Goal: Task Accomplishment & Management: Manage account settings

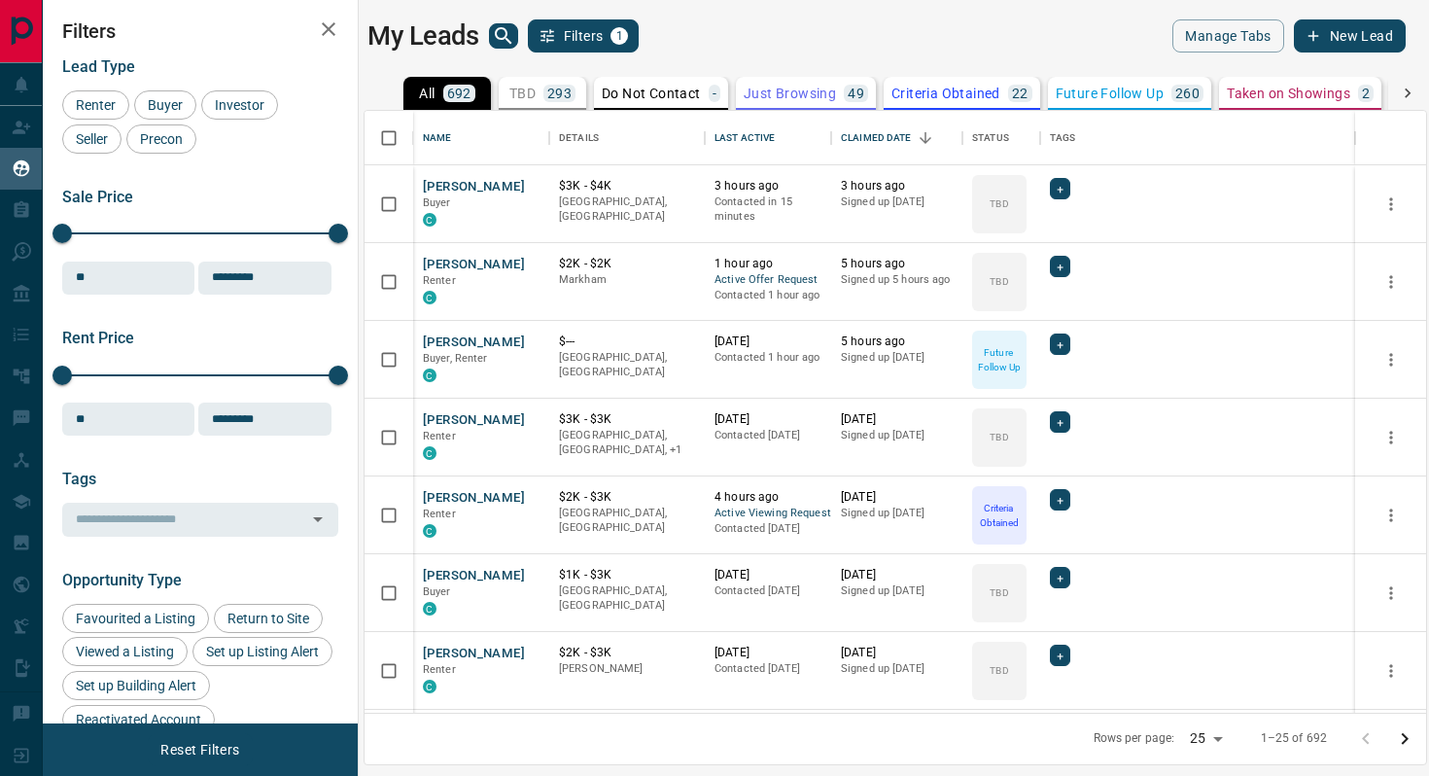
scroll to position [602, 1062]
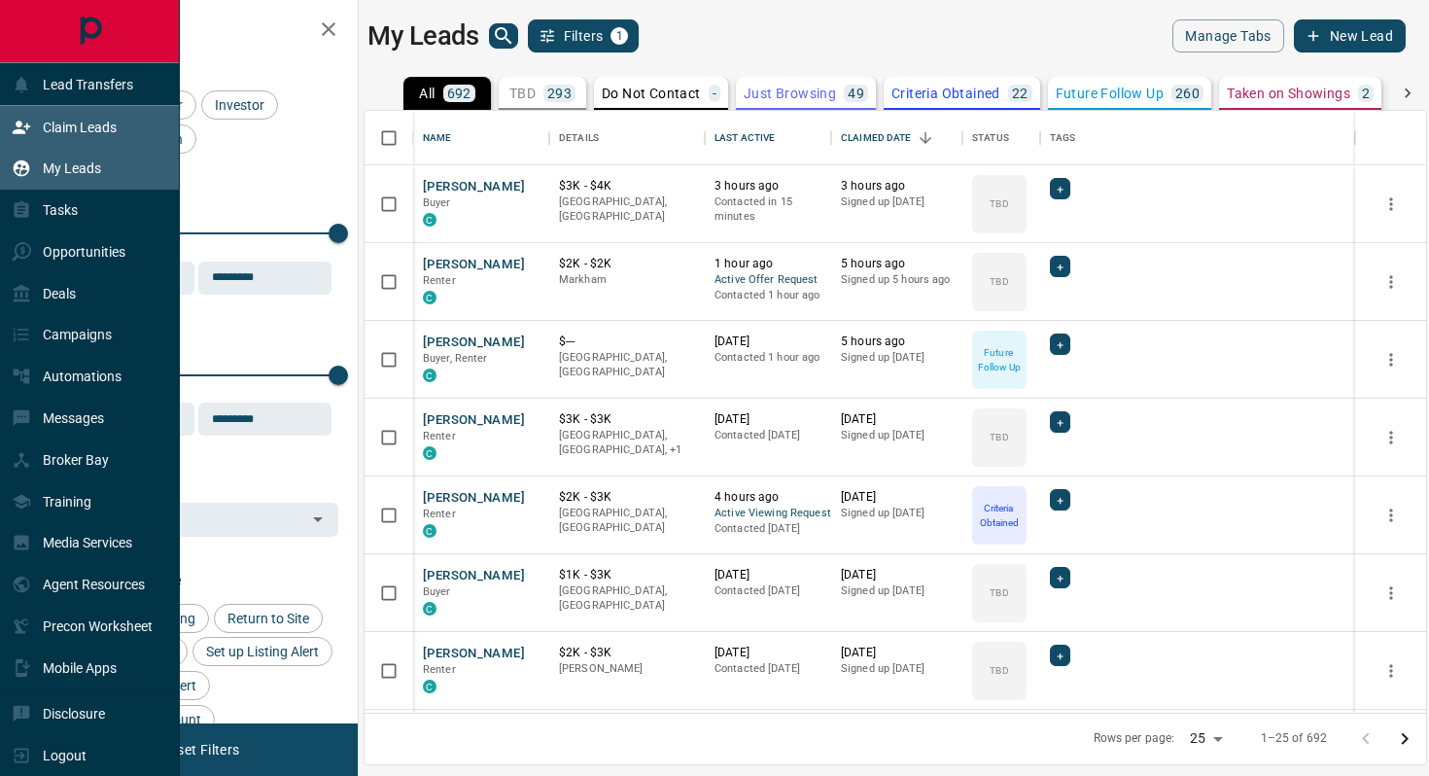
click at [24, 121] on icon at bounding box center [21, 127] width 19 height 19
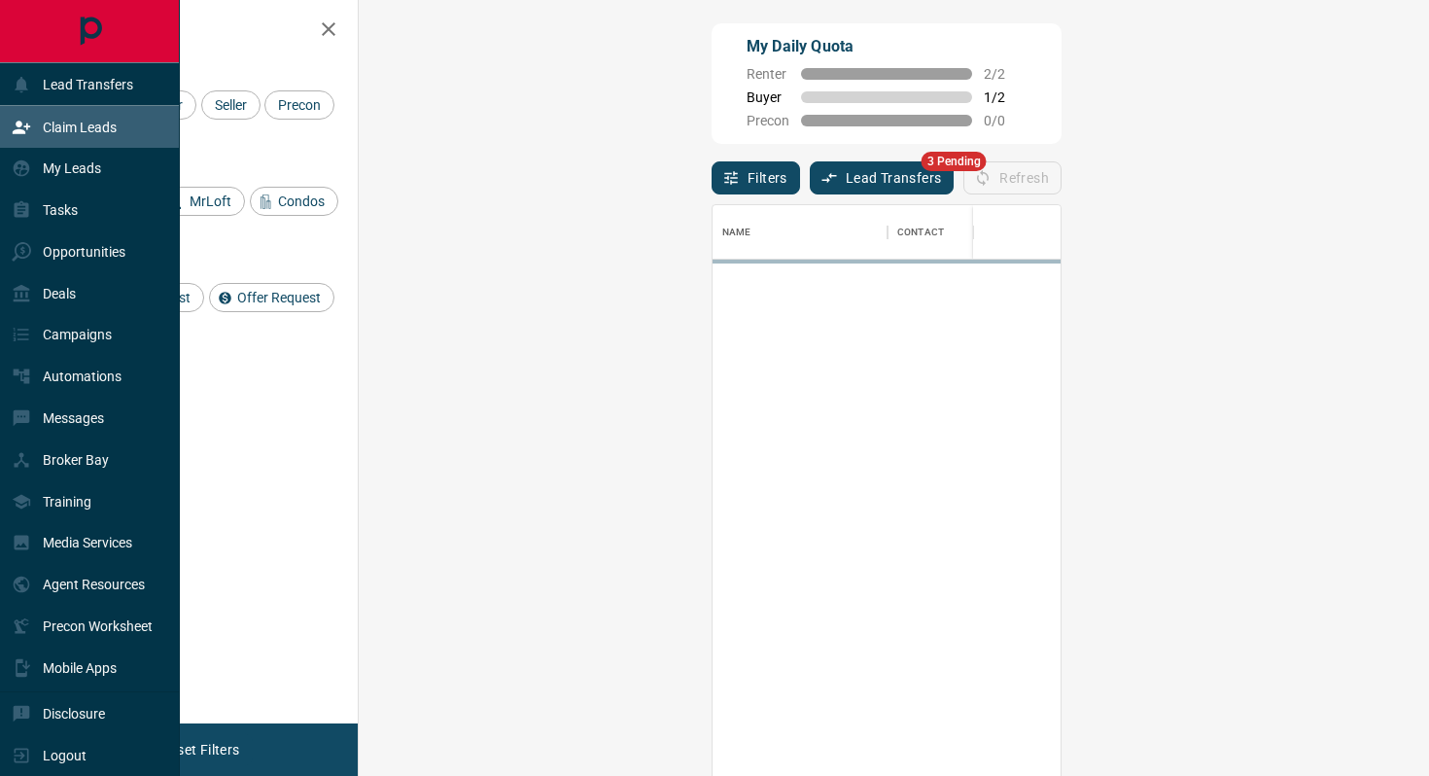
scroll to position [589, 1029]
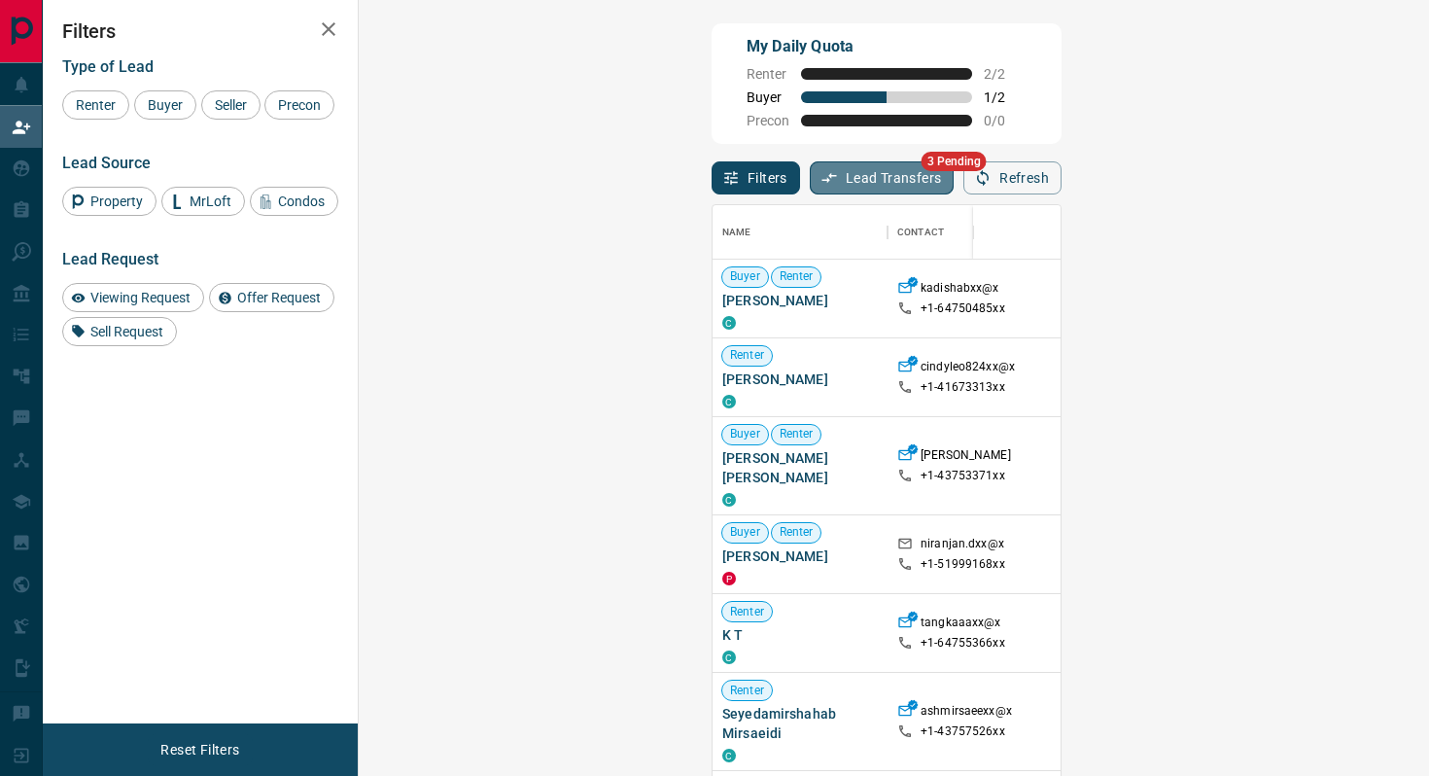
click at [810, 171] on button "Lead Transfers" at bounding box center [882, 177] width 145 height 33
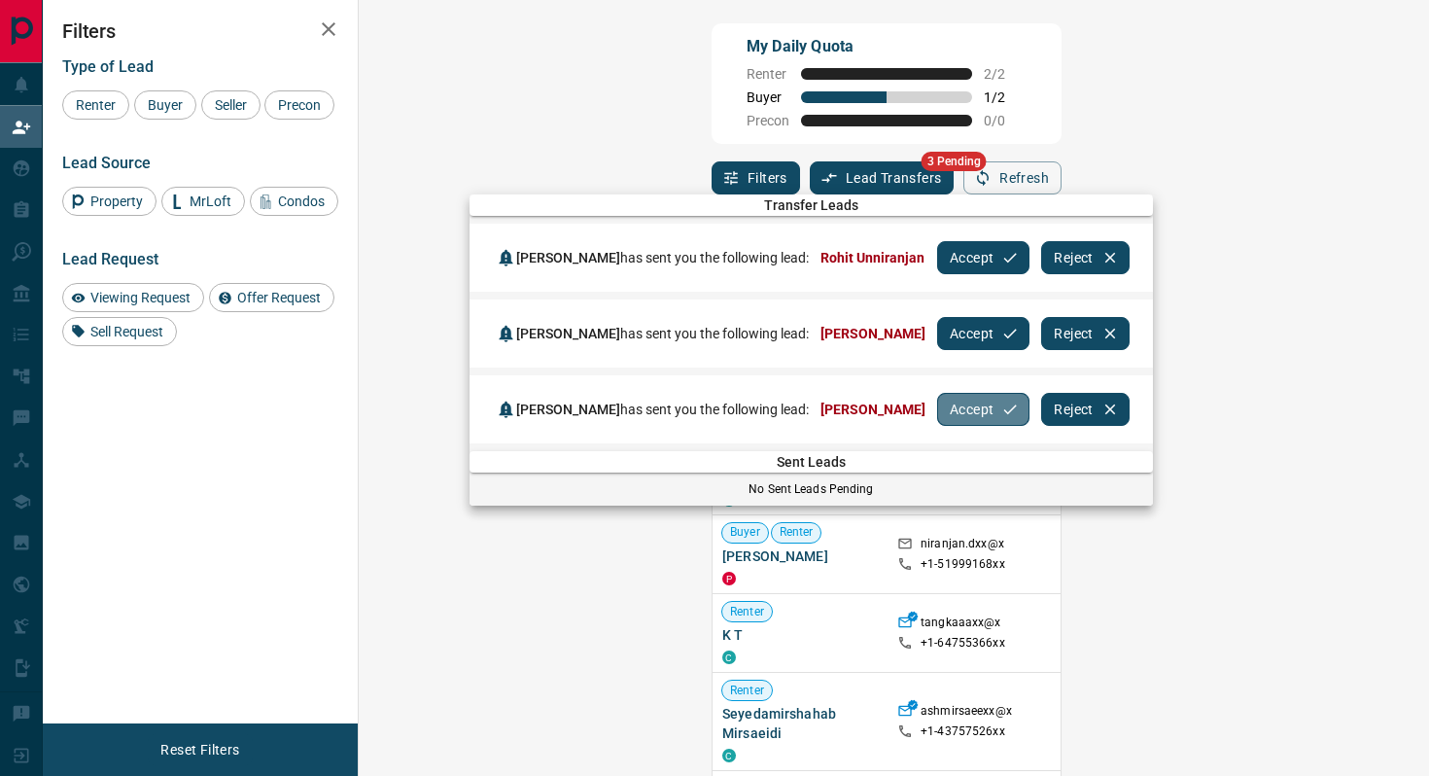
click at [953, 402] on button "Accept" at bounding box center [983, 409] width 92 height 33
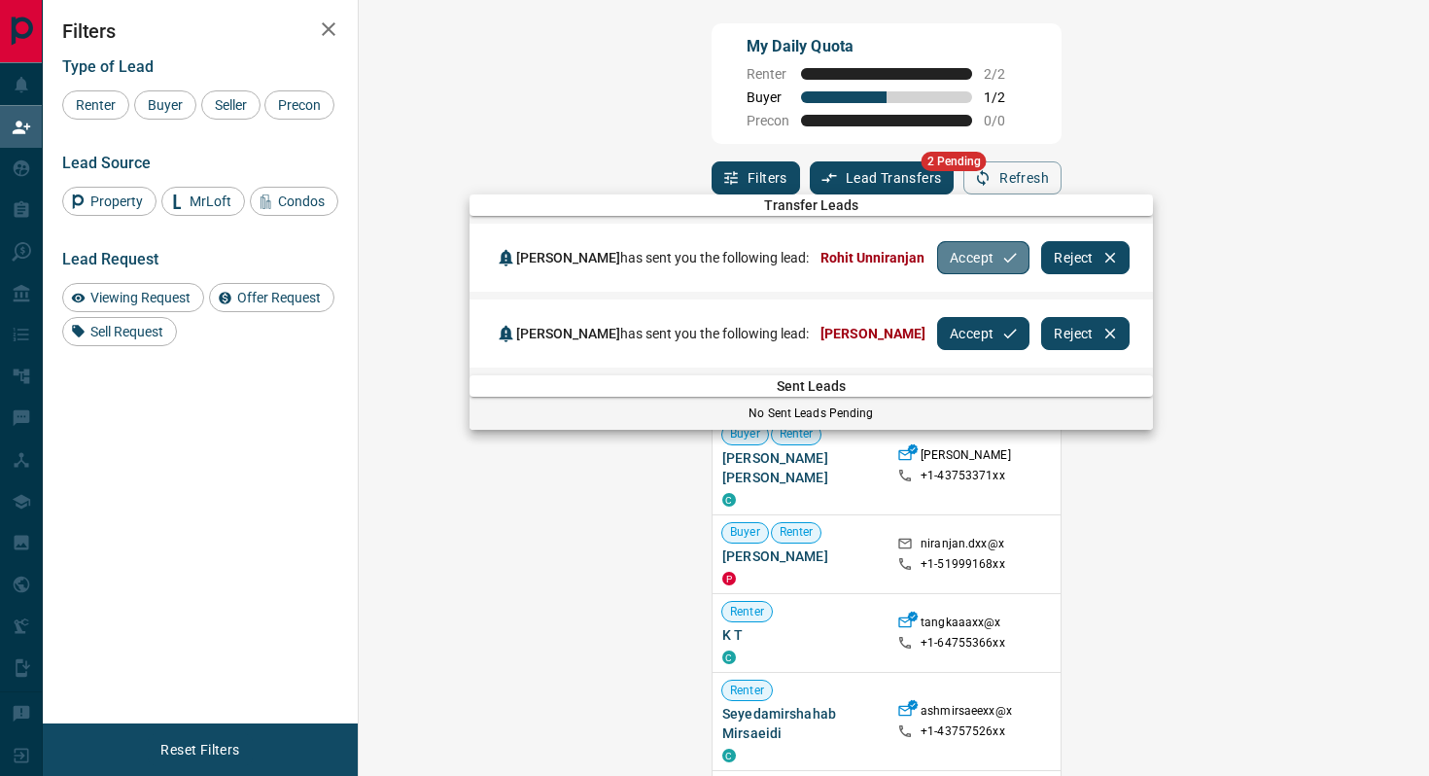
click at [960, 249] on button "Accept" at bounding box center [983, 257] width 92 height 33
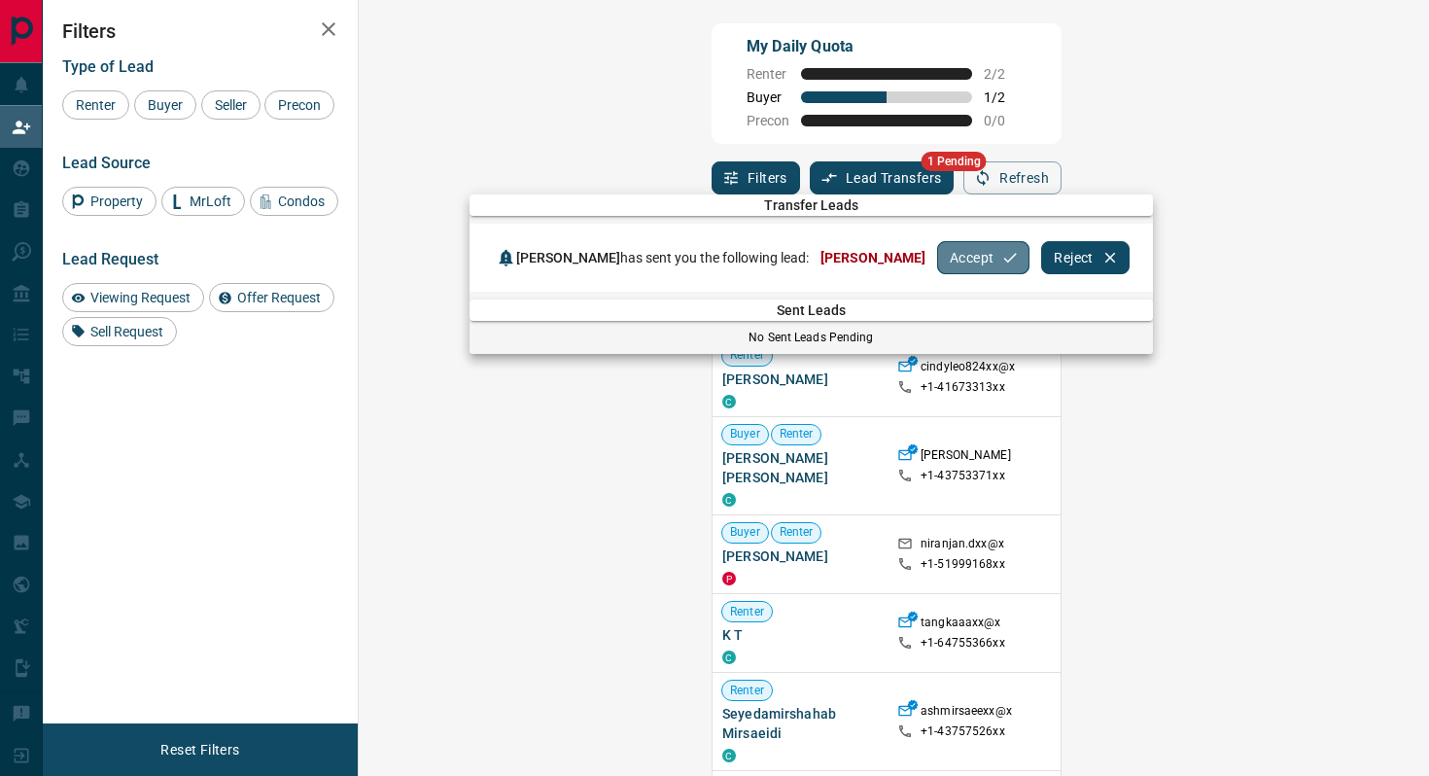
click at [937, 262] on button "Accept" at bounding box center [983, 257] width 92 height 33
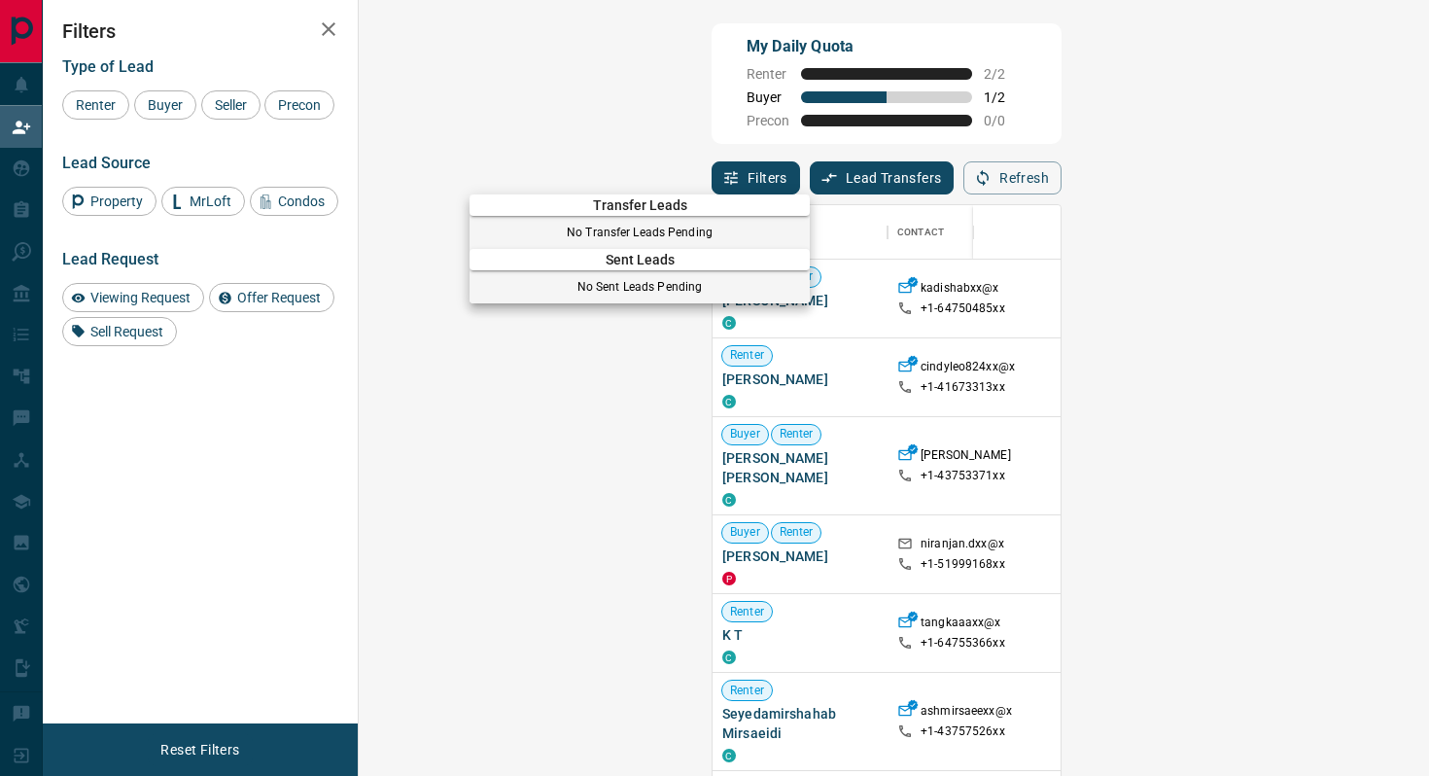
click at [15, 168] on div at bounding box center [714, 388] width 1429 height 776
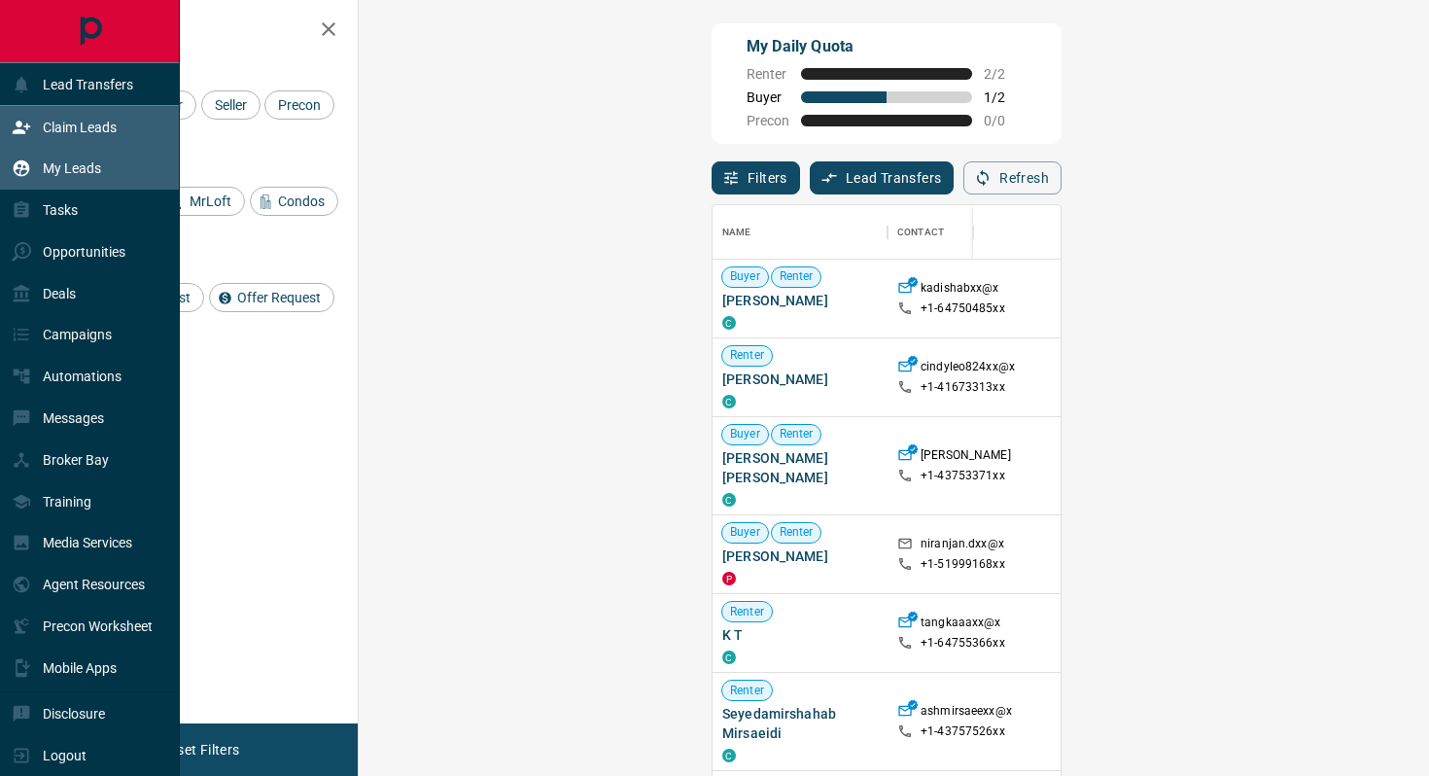
click at [35, 177] on div "My Leads" at bounding box center [56, 169] width 89 height 32
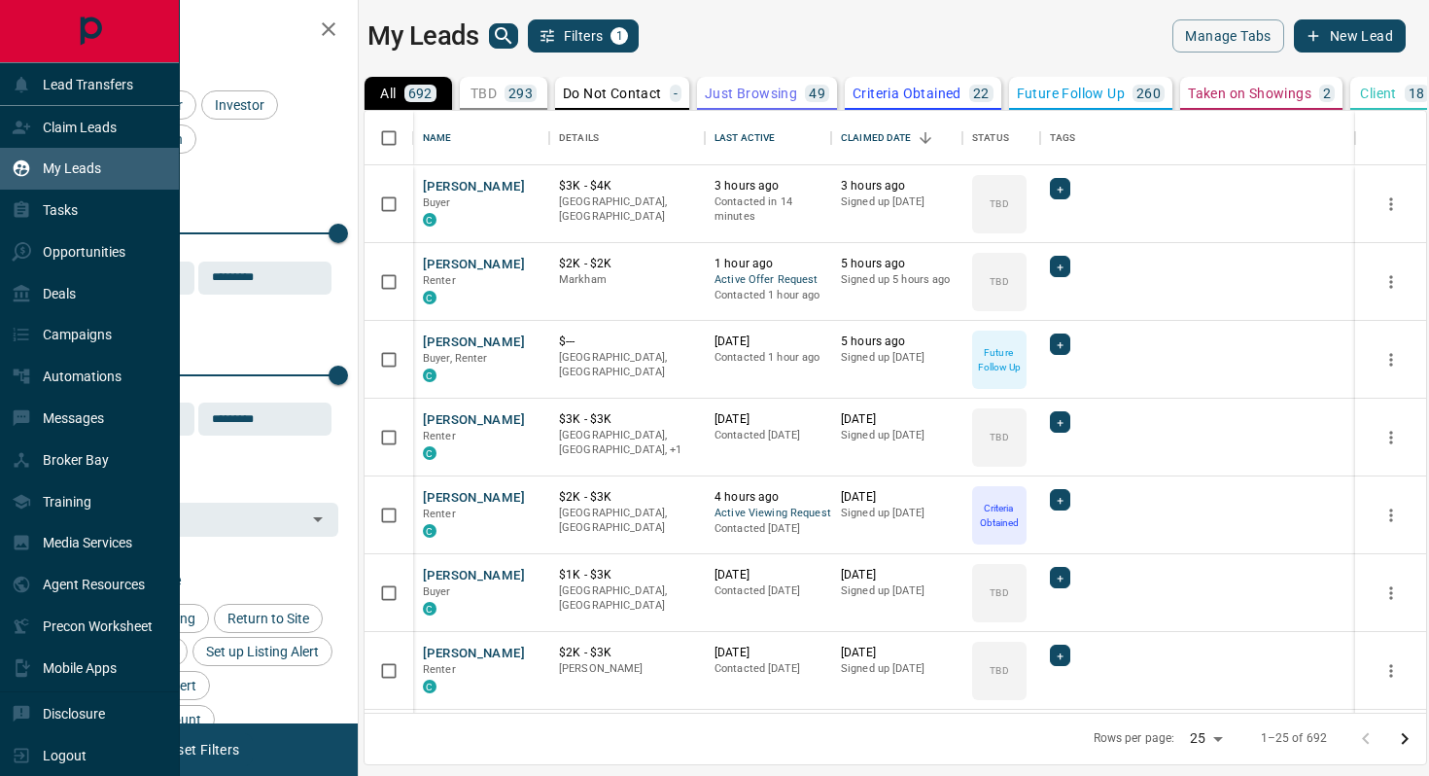
scroll to position [602, 1062]
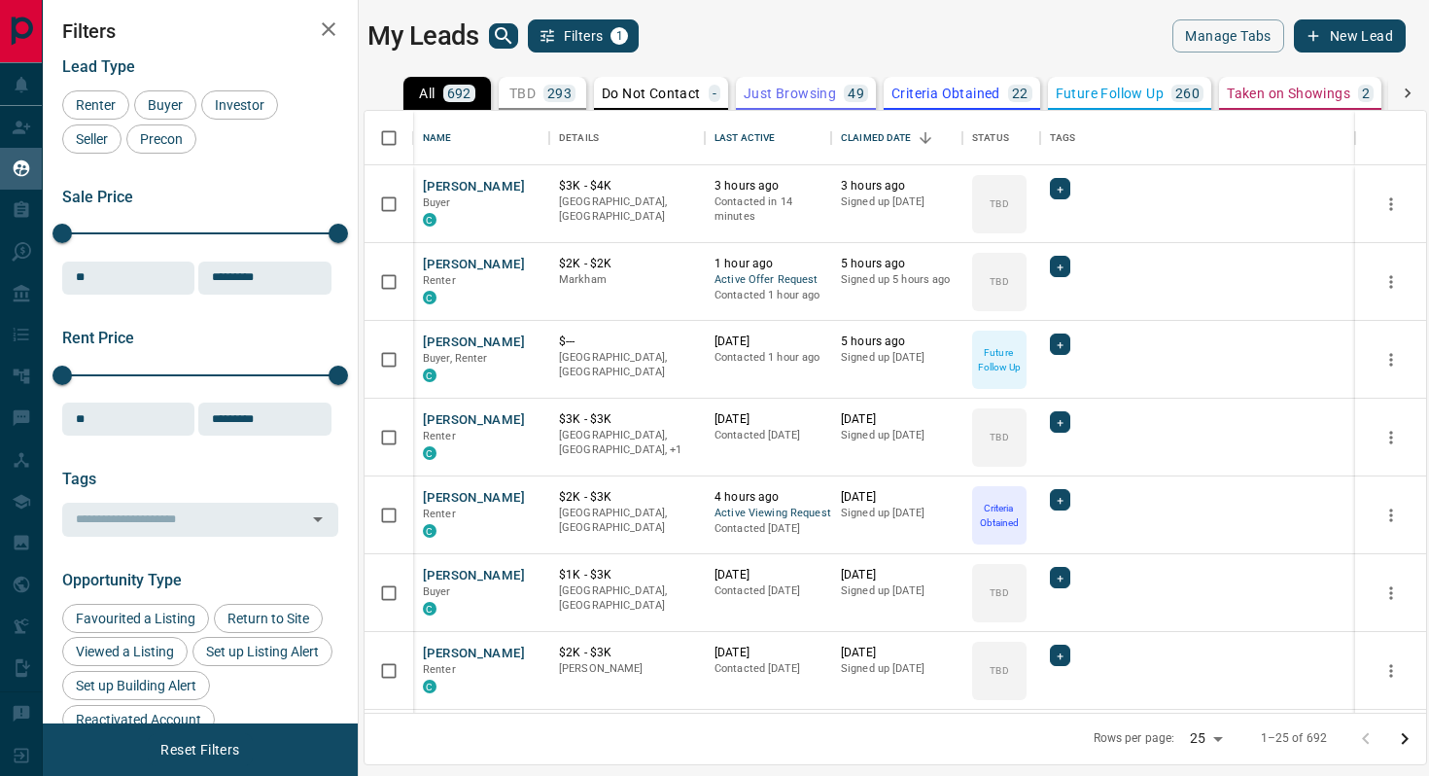
click at [499, 37] on icon "search button" at bounding box center [503, 35] width 23 height 23
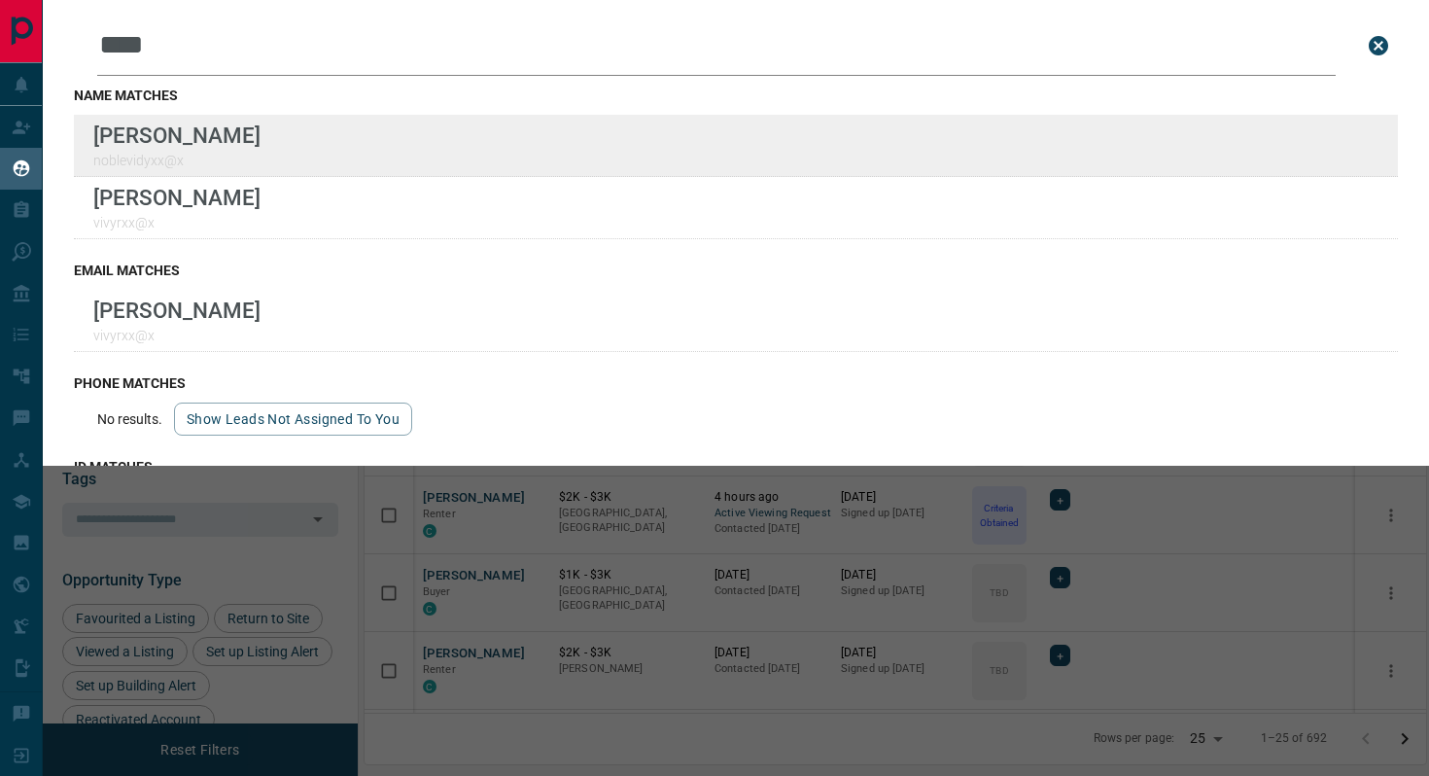
type input "****"
click at [0, 0] on div "Lead Transfers Claim Leads My Leads Tasks Opportunities Deals Campaigns Automat…" at bounding box center [714, 376] width 1429 height 752
